Goal: Complete application form: Complete application form

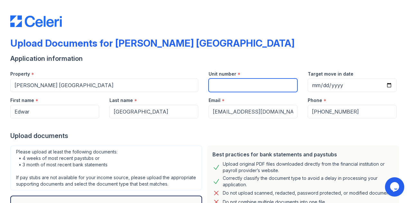
click at [225, 81] on input "Unit number" at bounding box center [252, 85] width 89 height 14
type input "1313"
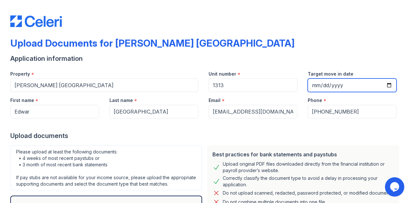
click at [382, 83] on input "Target move in date" at bounding box center [351, 85] width 89 height 14
type input "2025-10-15"
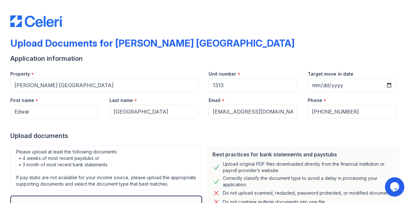
click at [175, 133] on div "Upload documents" at bounding box center [205, 135] width 391 height 9
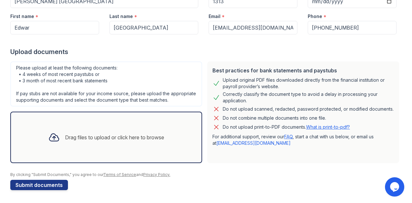
scroll to position [90, 0]
click at [255, 47] on div "Upload documents" at bounding box center [205, 51] width 391 height 9
click at [86, 143] on div "Drag files to upload or click here to browse" at bounding box center [106, 137] width 126 height 22
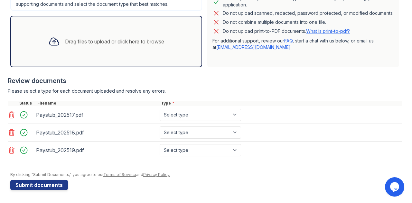
scroll to position [185, 0]
click at [213, 117] on select "Select type Paystub Bank Statement Offer Letter Tax Documents Benefit Award Let…" at bounding box center [200, 115] width 81 height 12
select select "paystub"
click at [160, 110] on select "Select type Paystub Bank Statement Offer Letter Tax Documents Benefit Award Let…" at bounding box center [200, 115] width 81 height 12
drag, startPoint x: 201, startPoint y: 130, endPoint x: 198, endPoint y: 138, distance: 9.0
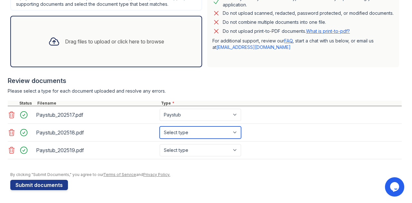
click at [201, 130] on select "Select type Paystub Bank Statement Offer Letter Tax Documents Benefit Award Let…" at bounding box center [200, 132] width 81 height 12
select select "paystub"
click at [160, 127] on select "Select type Paystub Bank Statement Offer Letter Tax Documents Benefit Award Let…" at bounding box center [200, 132] width 81 height 12
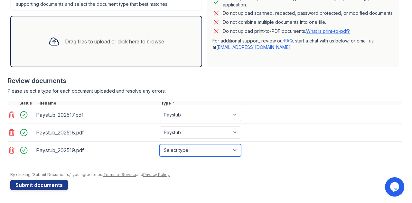
click at [186, 150] on select "Select type Paystub Bank Statement Offer Letter Tax Documents Benefit Award Let…" at bounding box center [200, 150] width 81 height 12
select select "paystub"
click at [160, 144] on select "Select type Paystub Bank Statement Offer Letter Tax Documents Benefit Award Let…" at bounding box center [200, 150] width 81 height 12
click at [219, 83] on div "Review documents" at bounding box center [205, 80] width 394 height 9
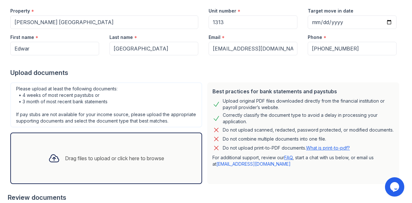
scroll to position [56, 0]
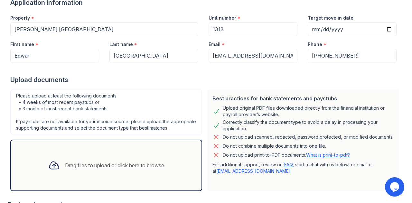
click at [107, 166] on div "Drag files to upload or click here to browse" at bounding box center [106, 165] width 126 height 22
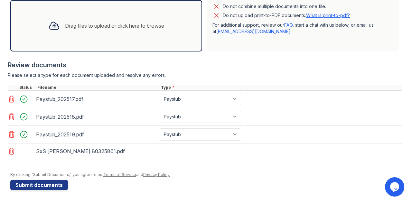
scroll to position [200, 0]
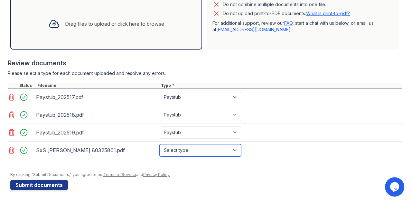
click at [197, 153] on select "Select type Paystub Bank Statement Offer Letter Tax Documents Benefit Award Let…" at bounding box center [200, 150] width 81 height 12
select select "offer_letter"
click at [160, 146] on select "Select type Paystub Bank Statement Offer Letter Tax Documents Benefit Award Let…" at bounding box center [200, 150] width 81 height 12
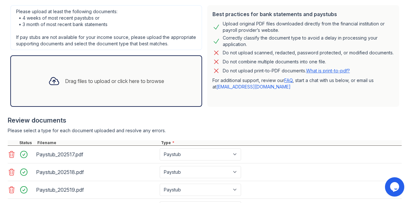
scroll to position [104, 0]
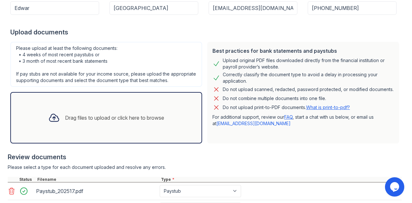
click at [117, 122] on div "Drag files to upload or click here to browse" at bounding box center [114, 118] width 99 height 8
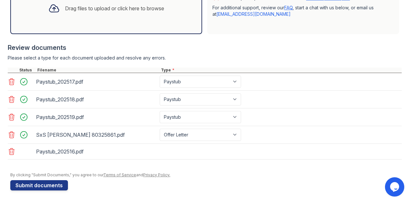
scroll to position [217, 0]
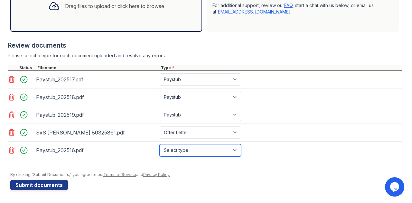
click at [223, 154] on select "Select type Paystub Bank Statement Offer Letter Tax Documents Benefit Award Let…" at bounding box center [200, 150] width 81 height 12
click at [244, 56] on div "Please select a type for each document uploaded and resolve any errors." at bounding box center [205, 55] width 394 height 6
click at [189, 153] on select "Select type Paystub Bank Statement Offer Letter Tax Documents Benefit Award Let…" at bounding box center [200, 150] width 81 height 12
select select "paystub"
click at [160, 146] on select "Select type Paystub Bank Statement Offer Letter Tax Documents Benefit Award Let…" at bounding box center [200, 150] width 81 height 12
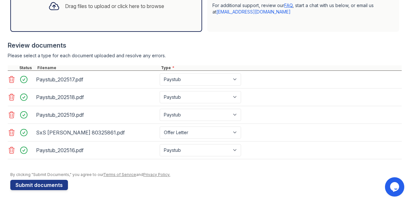
click at [208, 50] on div "Review documents" at bounding box center [205, 45] width 394 height 9
click at [263, 56] on div "Please select a type for each document uploaded and resolve any errors." at bounding box center [205, 55] width 394 height 6
click at [51, 186] on button "Submit documents" at bounding box center [39, 185] width 58 height 10
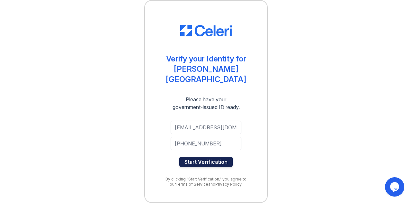
drag, startPoint x: 199, startPoint y: 158, endPoint x: 204, endPoint y: 152, distance: 7.8
click at [199, 158] on button "Start Verification" at bounding box center [205, 162] width 53 height 10
